Goal: Check status: Check status

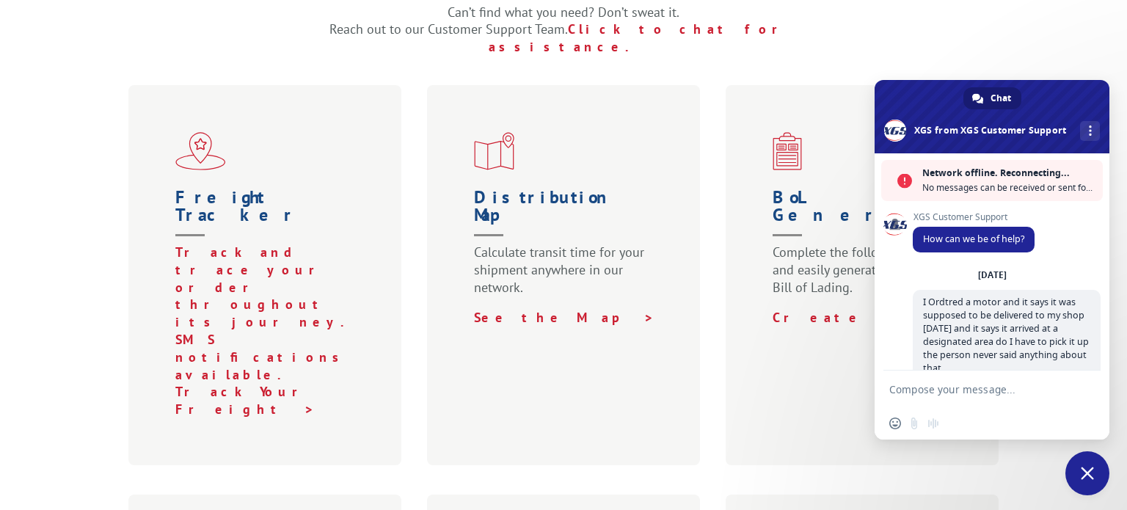
scroll to position [203, 0]
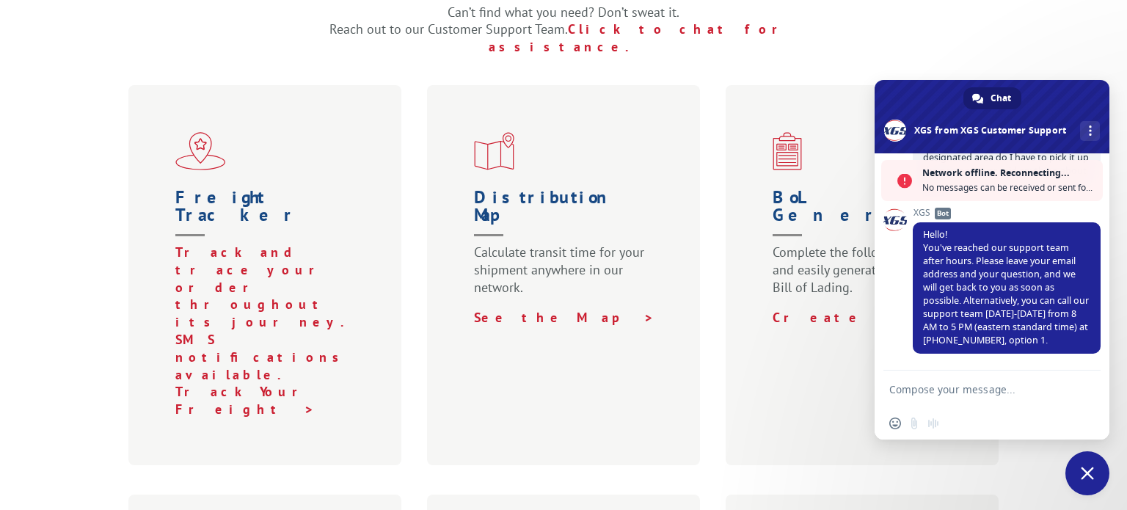
click at [1018, 46] on div "Shipping Resources Can’t find what you need? Don’t sweat it. Reach out to our C…" at bounding box center [563, 378] width 1127 height 879
click at [1085, 476] on span "Close chat" at bounding box center [1087, 473] width 13 height 13
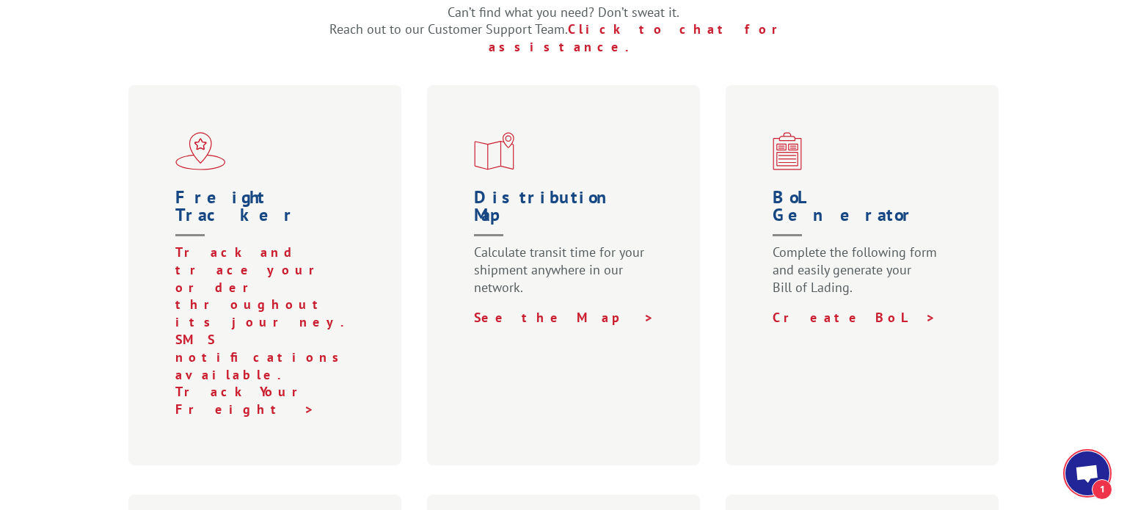
click at [1074, 482] on span "1" at bounding box center [1088, 473] width 44 height 44
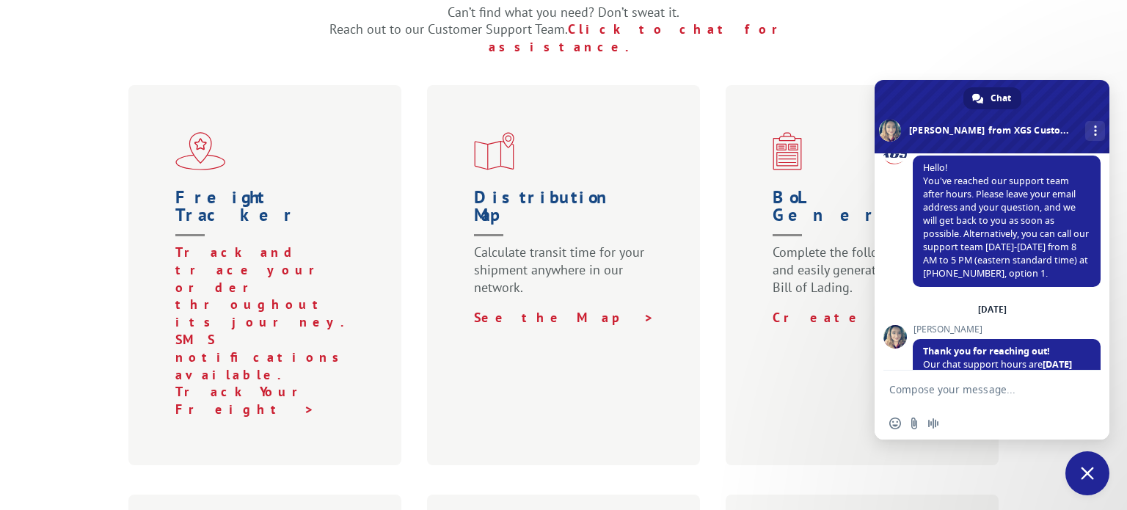
scroll to position [421, 0]
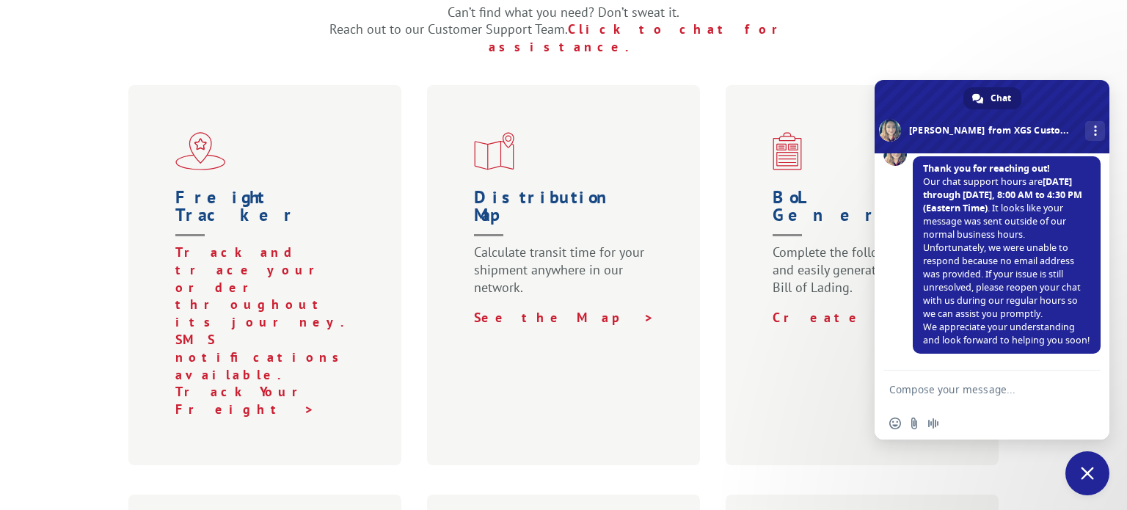
click at [1091, 479] on span "Close chat" at bounding box center [1087, 473] width 13 height 13
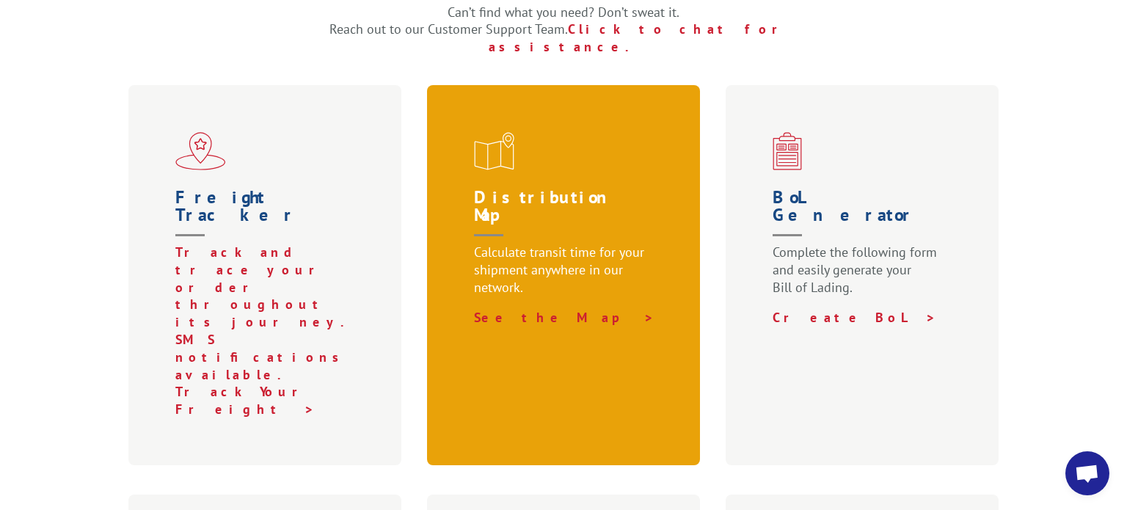
scroll to position [0, 0]
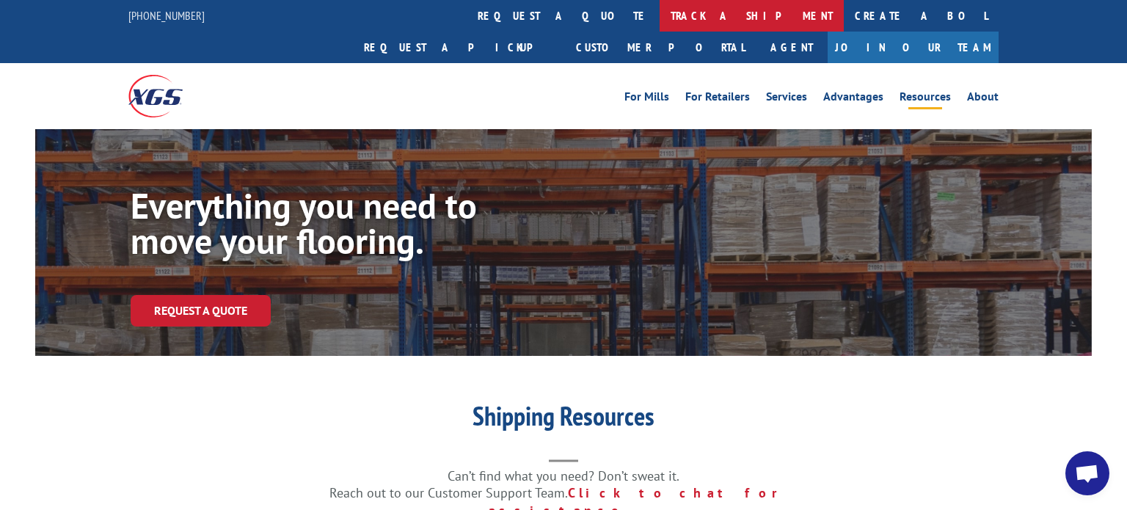
click at [660, 24] on link "track a shipment" at bounding box center [752, 16] width 184 height 32
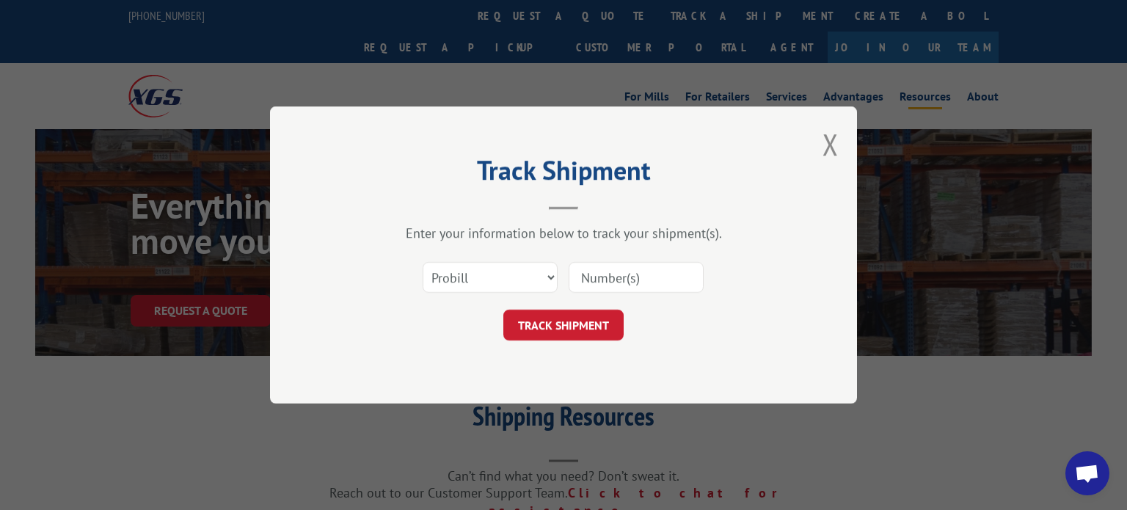
click at [615, 263] on input at bounding box center [636, 277] width 135 height 31
click at [617, 284] on input at bounding box center [636, 277] width 135 height 31
type input "17674358"
click at [595, 329] on button "TRACK SHIPMENT" at bounding box center [563, 325] width 120 height 31
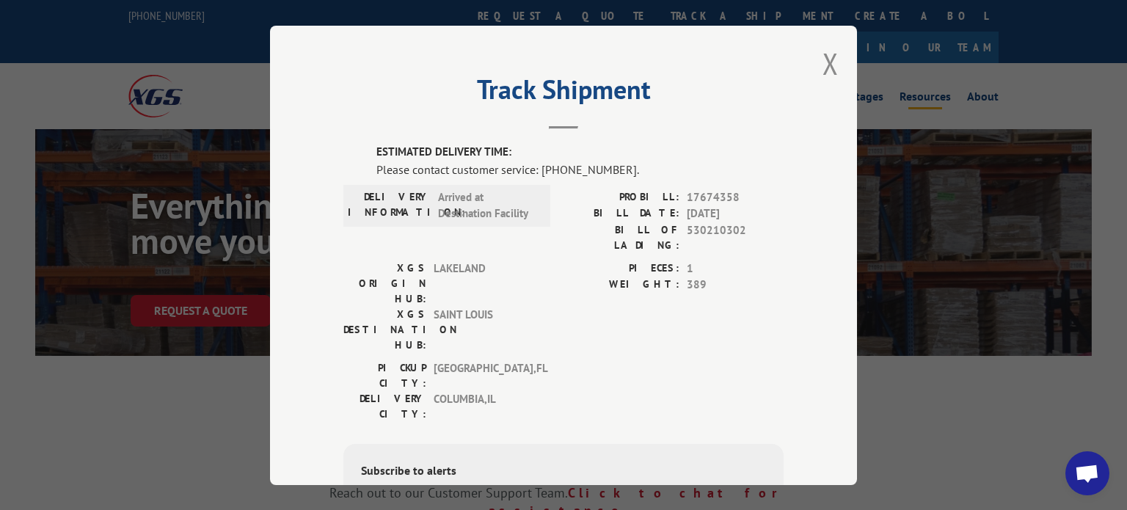
click at [561, 127] on hr at bounding box center [563, 127] width 29 height 3
click at [553, 198] on div "DELIVERY INFORMATION: Arrived at Destination Facility PROBILL: 17674358 BILL DA…" at bounding box center [563, 224] width 440 height 71
click at [831, 76] on button "Close modal" at bounding box center [831, 63] width 16 height 39
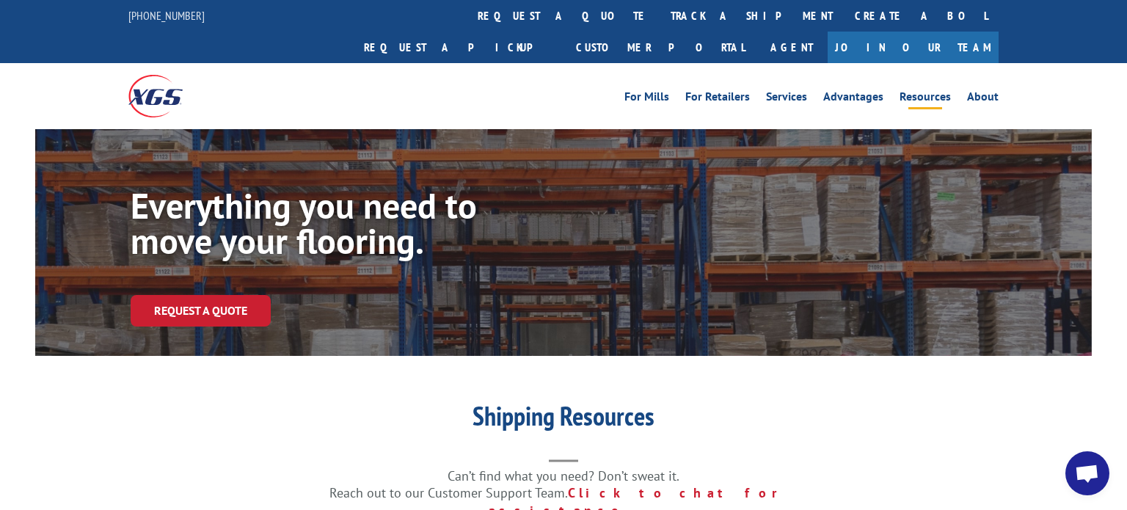
click at [593, 85] on div "For [PERSON_NAME] For Retailers Services Advantages Resources About For [PERSON…" at bounding box center [672, 96] width 653 height 22
click at [660, 17] on link "track a shipment" at bounding box center [752, 16] width 184 height 32
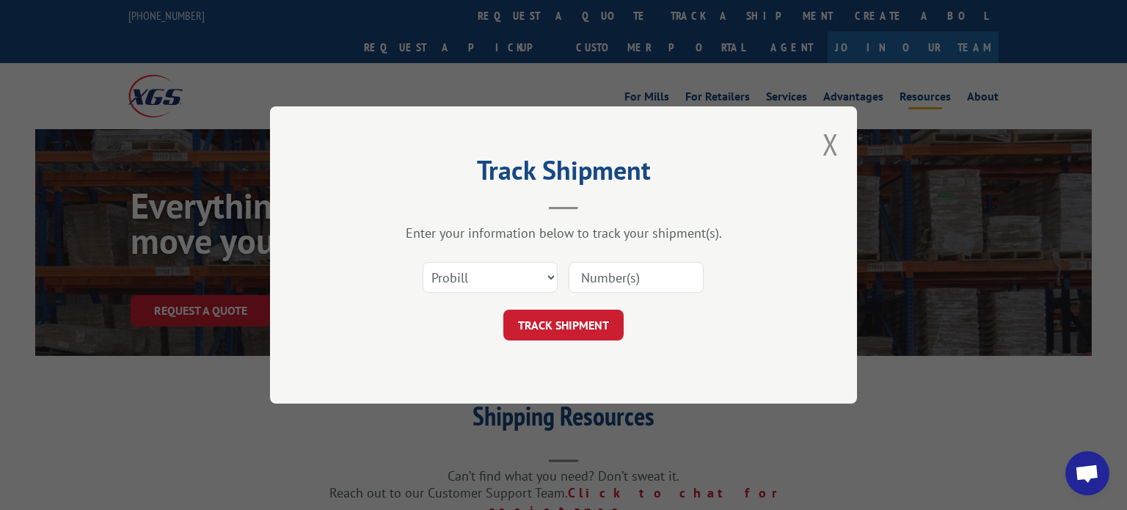
click at [600, 281] on input at bounding box center [636, 277] width 135 height 31
click at [605, 280] on input at bounding box center [636, 277] width 135 height 31
type input "17674358"
click at [641, 318] on div "TRACK SHIPMENT" at bounding box center [563, 325] width 440 height 31
click at [588, 330] on button "TRACK SHIPMENT" at bounding box center [563, 325] width 120 height 31
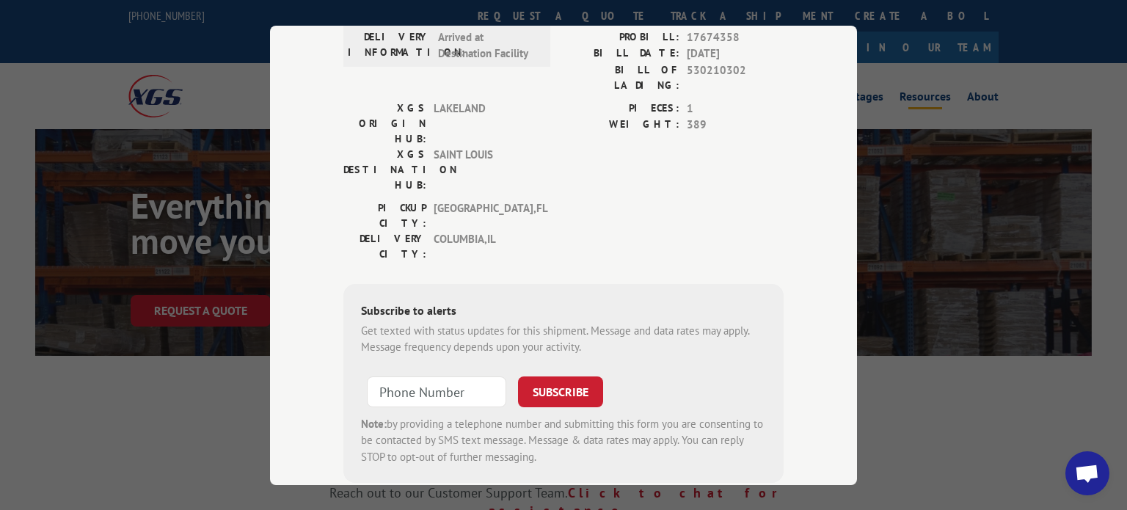
scroll to position [172, 0]
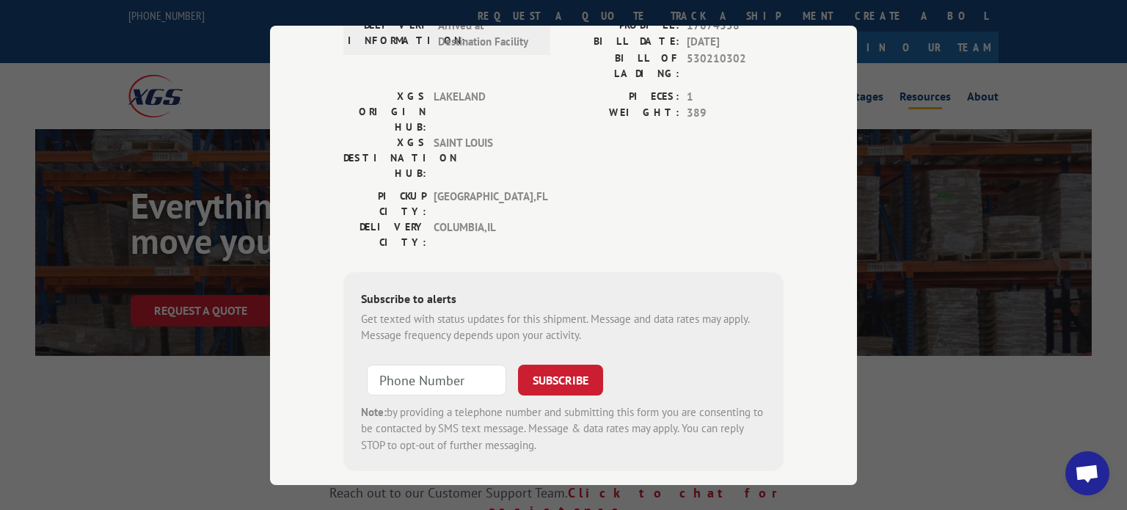
click at [415, 364] on input at bounding box center [436, 379] width 139 height 31
click at [415, 364] on input "+1 (___) ___-____" at bounding box center [436, 379] width 139 height 31
click at [408, 364] on input "+1 (___) 471-4125" at bounding box center [436, 379] width 139 height 31
click at [403, 364] on input "+1 (_14) 471-4125" at bounding box center [436, 379] width 139 height 31
type input "[PHONE_NUMBER]"
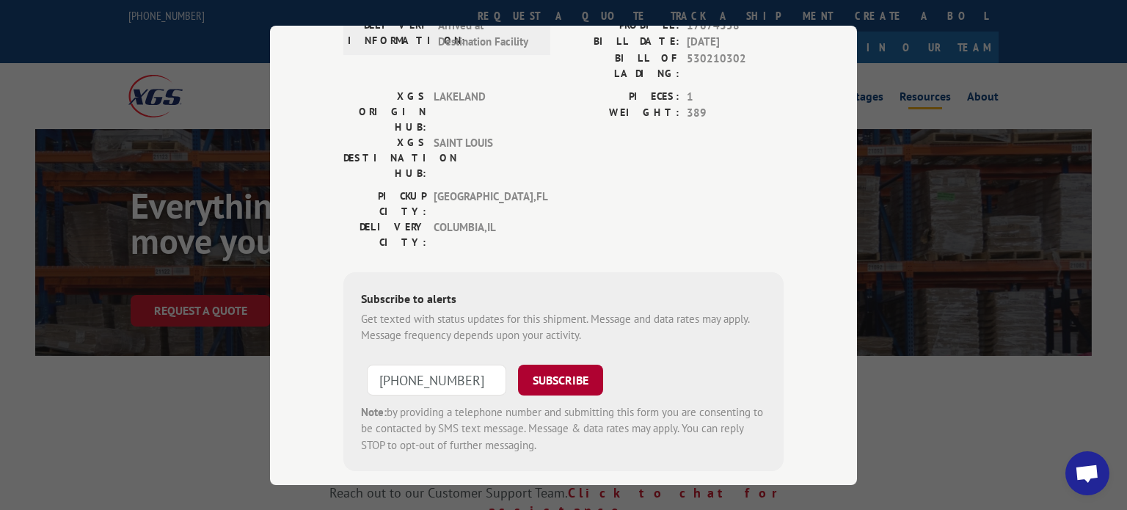
click at [549, 364] on button "SUBSCRIBE" at bounding box center [560, 379] width 85 height 31
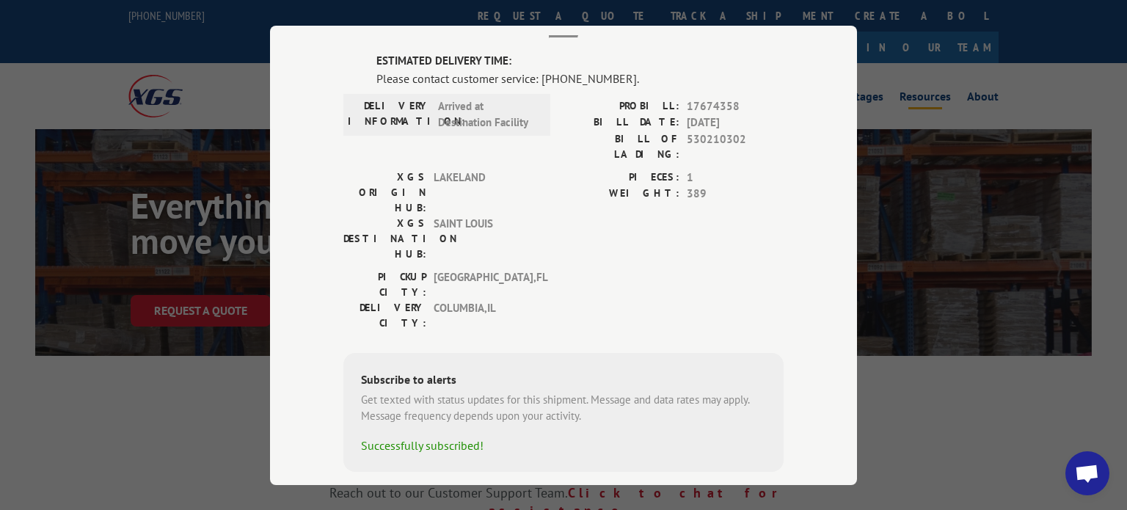
scroll to position [0, 0]
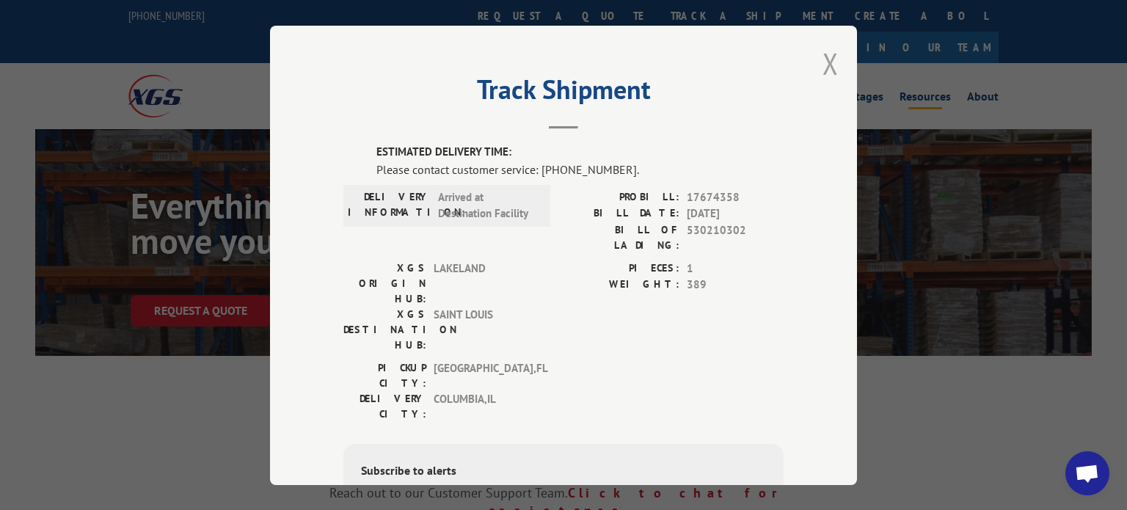
click at [831, 73] on button "Close modal" at bounding box center [831, 63] width 16 height 39
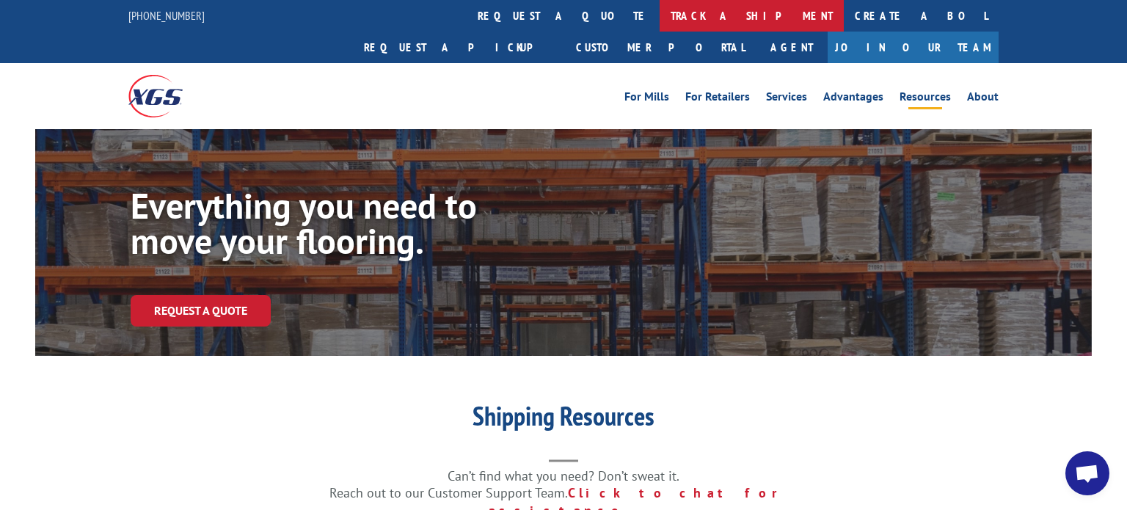
click at [660, 27] on link "track a shipment" at bounding box center [752, 16] width 184 height 32
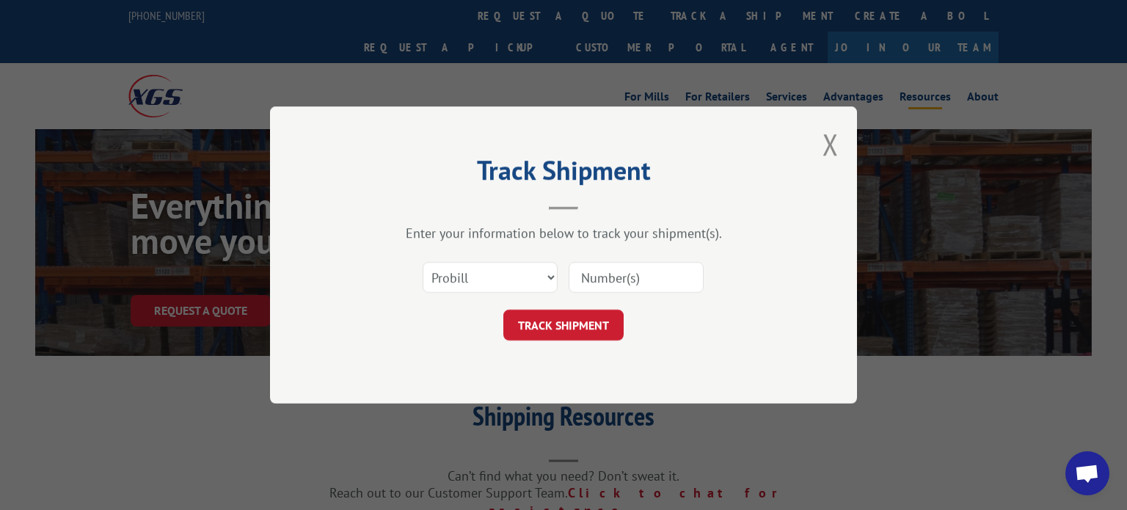
click at [626, 285] on input at bounding box center [636, 277] width 135 height 31
click at [831, 143] on button "Close modal" at bounding box center [831, 144] width 16 height 39
